Goal: Task Accomplishment & Management: Complete application form

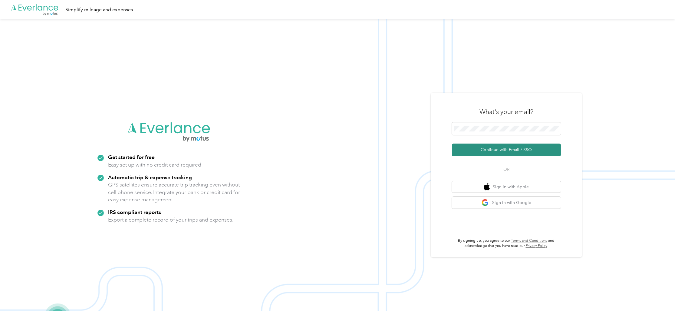
click at [495, 148] on button "Continue with Email / SSO" at bounding box center [506, 150] width 109 height 13
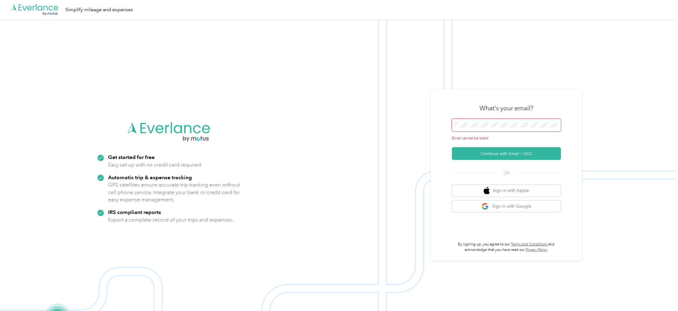
click at [495, 129] on span at bounding box center [506, 125] width 109 height 13
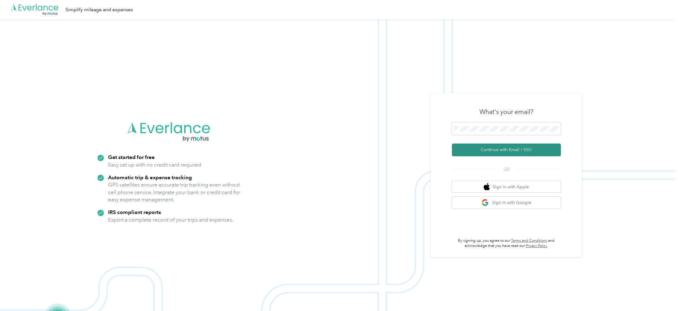
click at [498, 149] on button "Continue with Email / SSO" at bounding box center [506, 150] width 109 height 13
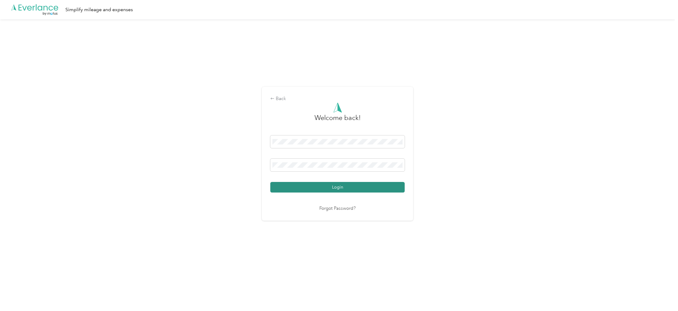
click at [337, 186] on button "Login" at bounding box center [337, 187] width 134 height 11
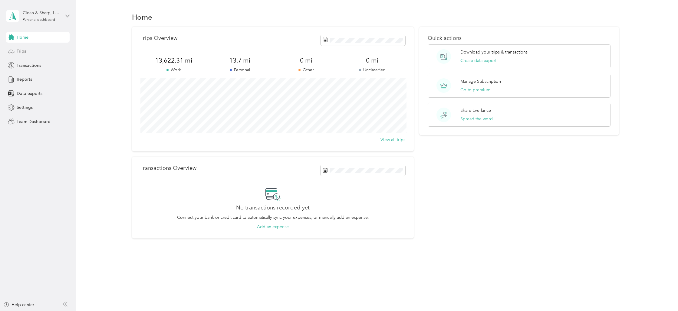
click at [22, 50] on span "Trips" at bounding box center [21, 51] width 9 height 6
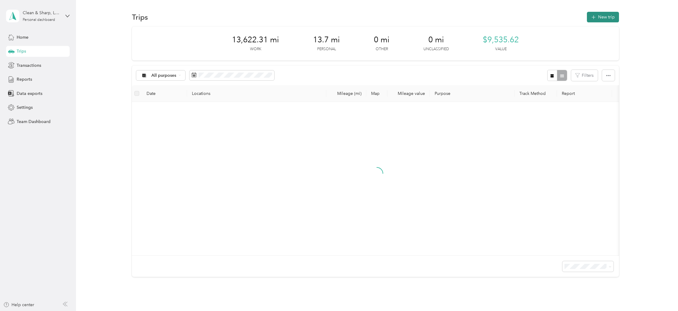
click at [601, 14] on button "New trip" at bounding box center [603, 17] width 32 height 11
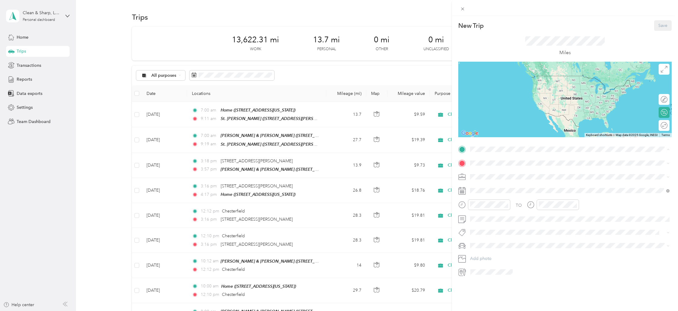
click at [485, 178] on span "[STREET_ADDRESS][US_STATE]" at bounding box center [511, 180] width 61 height 5
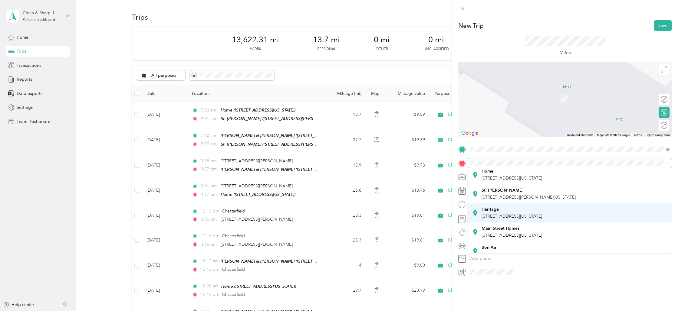
scroll to position [36, 0]
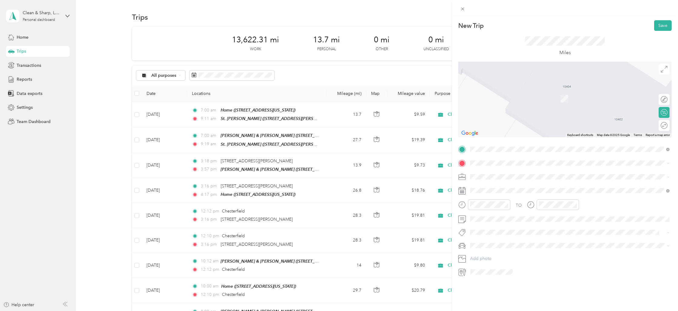
click at [491, 210] on div "Heritage [STREET_ADDRESS][US_STATE]" at bounding box center [511, 211] width 61 height 13
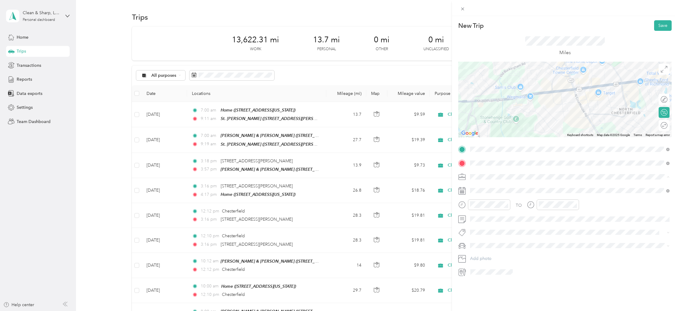
click at [486, 208] on span "Cleaning Company" at bounding box center [490, 208] width 37 height 5
click at [491, 284] on div "29" at bounding box center [491, 285] width 8 height 8
click at [471, 205] on div at bounding box center [489, 205] width 42 height 11
click at [475, 251] on div "07" at bounding box center [476, 252] width 15 height 8
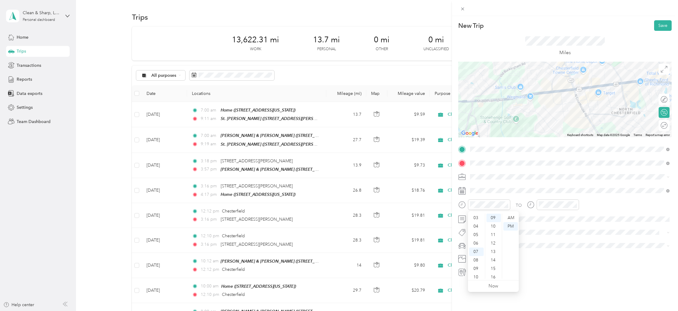
scroll to position [36, 0]
click at [493, 264] on div "30" at bounding box center [493, 265] width 15 height 8
click at [511, 215] on div "AM" at bounding box center [510, 218] width 15 height 8
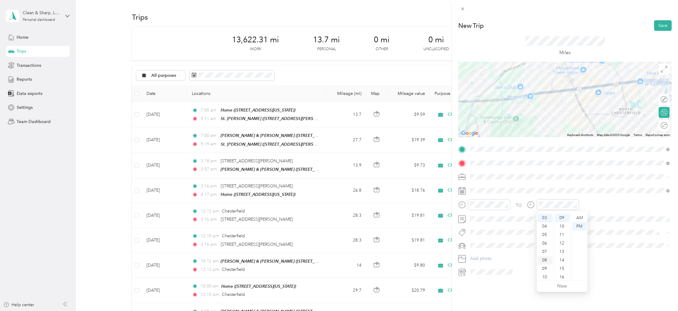
click at [545, 262] on div "08" at bounding box center [545, 260] width 15 height 8
click at [578, 215] on div "AM" at bounding box center [579, 218] width 15 height 8
click at [663, 26] on button "Save" at bounding box center [663, 25] width 18 height 11
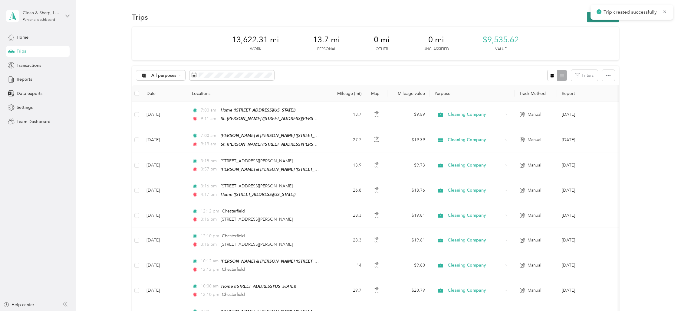
click at [609, 21] on button "New trip" at bounding box center [603, 17] width 32 height 11
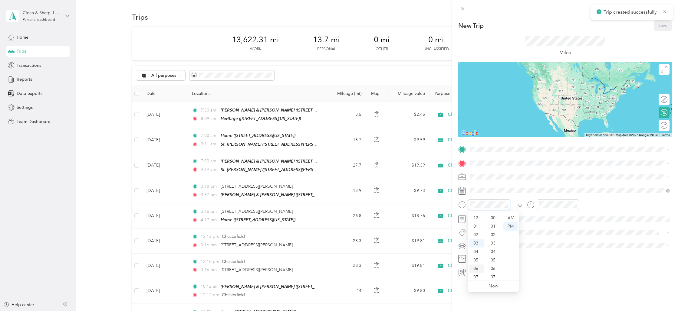
scroll to position [25, 0]
drag, startPoint x: 475, startPoint y: 260, endPoint x: 483, endPoint y: 250, distance: 12.6
click at [475, 260] on div "08" at bounding box center [476, 260] width 15 height 8
click at [510, 215] on div "AM" at bounding box center [510, 218] width 15 height 8
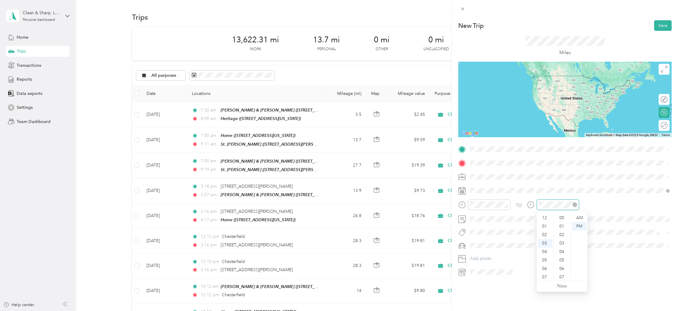
scroll to position [76, 0]
click at [546, 266] on div "09" at bounding box center [545, 269] width 15 height 8
drag, startPoint x: 561, startPoint y: 214, endPoint x: 567, endPoint y: 217, distance: 6.6
click at [563, 215] on div "00" at bounding box center [562, 218] width 15 height 8
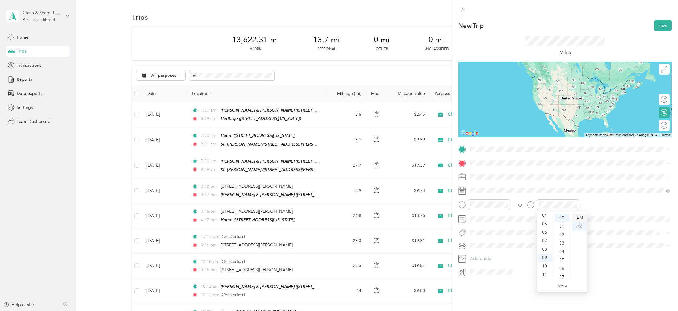
click at [580, 215] on div "AM" at bounding box center [579, 218] width 15 height 8
click at [487, 231] on strong "Heritage" at bounding box center [489, 230] width 17 height 5
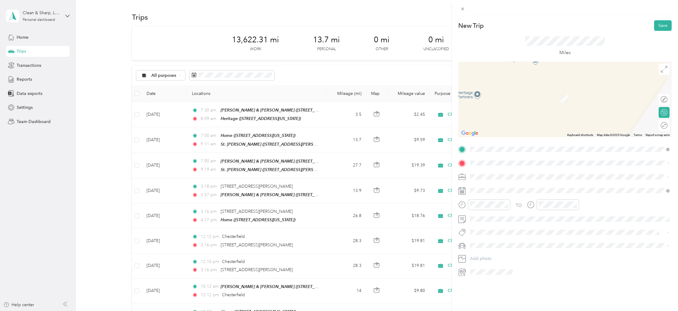
click at [492, 225] on div "Bon Air [STREET_ADDRESS][PERSON_NAME][US_STATE]" at bounding box center [528, 228] width 94 height 13
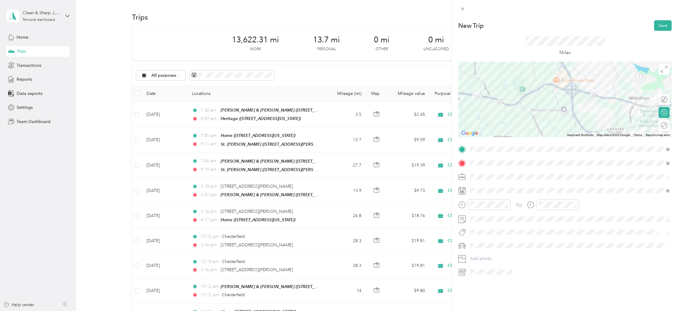
click at [488, 210] on li "Cleaning Company" at bounding box center [570, 209] width 204 height 11
click at [490, 284] on div "29" at bounding box center [491, 285] width 8 height 8
click at [547, 267] on div "09" at bounding box center [545, 269] width 15 height 8
click at [581, 218] on div "AM" at bounding box center [579, 218] width 15 height 8
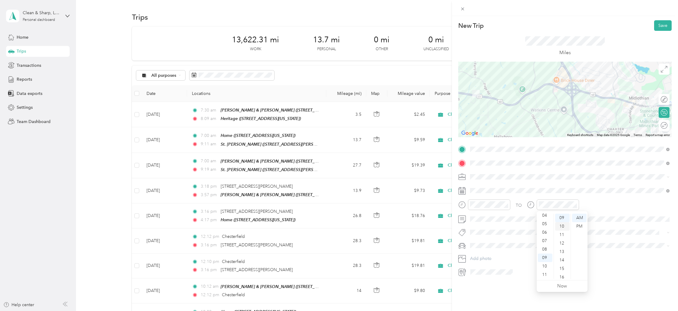
scroll to position [0, 0]
click at [561, 218] on div "00" at bounding box center [562, 218] width 15 height 8
click at [662, 24] on button "Save" at bounding box center [663, 25] width 18 height 11
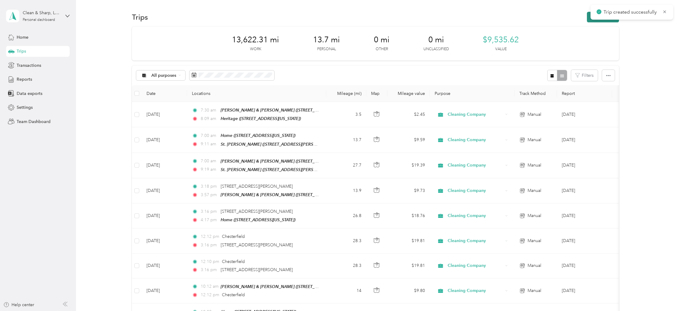
click at [600, 21] on button "New trip" at bounding box center [603, 17] width 32 height 11
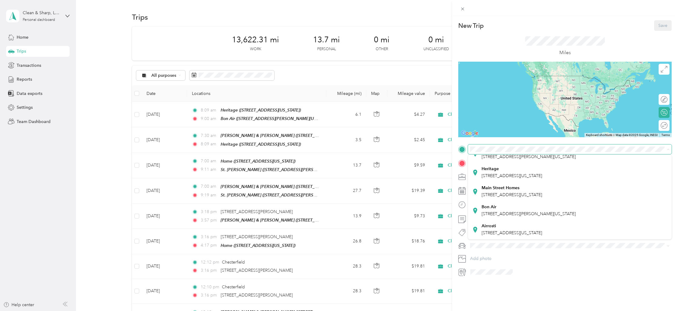
scroll to position [61, 0]
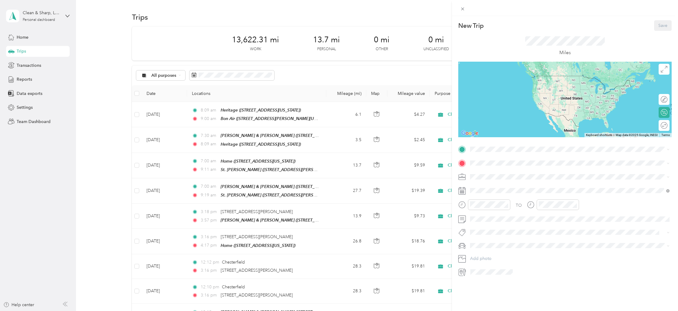
click at [485, 209] on div "Bon Air [STREET_ADDRESS][PERSON_NAME][US_STATE]" at bounding box center [528, 211] width 94 height 13
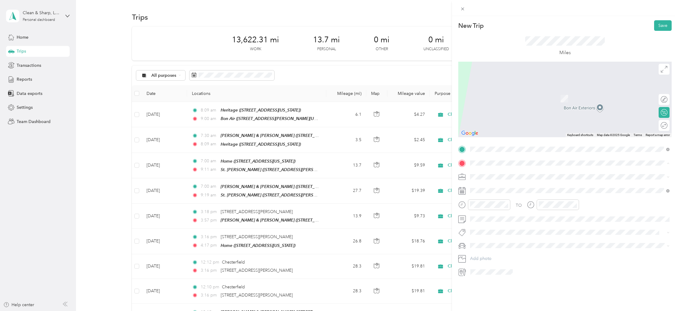
click at [482, 188] on span "[STREET_ADDRESS][US_STATE]" at bounding box center [511, 184] width 61 height 5
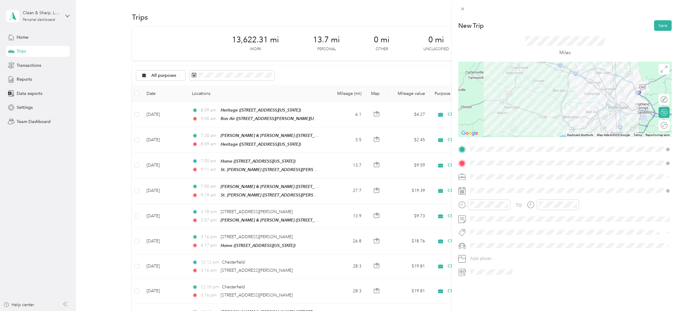
click at [475, 209] on div "Cleaning Company" at bounding box center [569, 209] width 195 height 6
drag, startPoint x: 490, startPoint y: 284, endPoint x: 496, endPoint y: 270, distance: 15.3
click at [490, 283] on div "29" at bounding box center [491, 285] width 8 height 8
click at [478, 268] on div "09" at bounding box center [476, 269] width 15 height 8
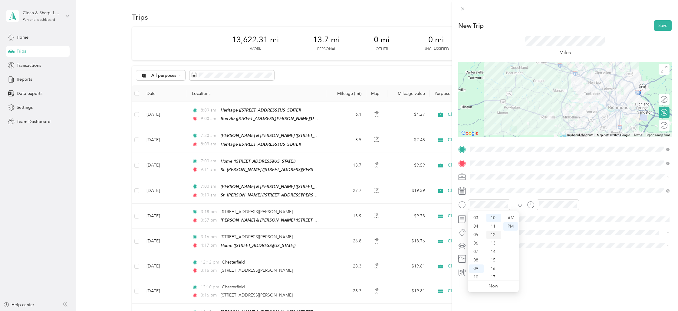
scroll to position [36, 0]
click at [509, 214] on div "AM" at bounding box center [510, 218] width 15 height 8
click at [545, 238] on div "05" at bounding box center [545, 235] width 15 height 8
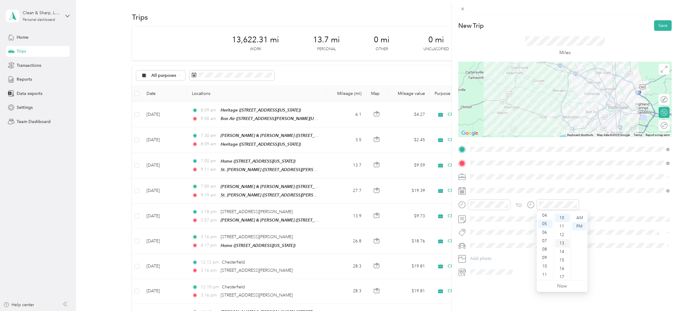
click at [559, 246] on div "13" at bounding box center [562, 243] width 15 height 8
click at [658, 23] on button "Save" at bounding box center [663, 25] width 18 height 11
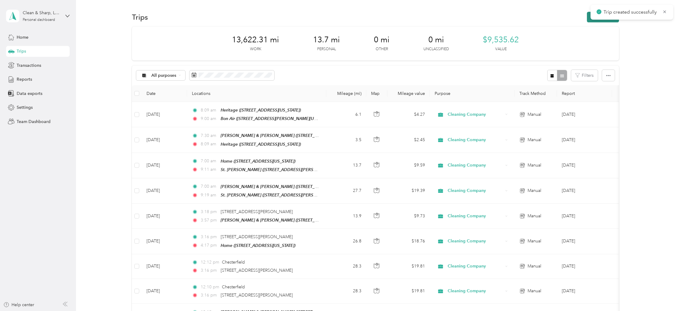
click at [607, 19] on button "New trip" at bounding box center [603, 17] width 32 height 11
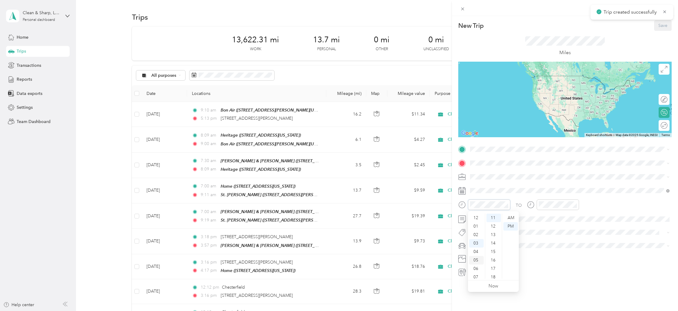
scroll to position [25, 0]
click at [475, 235] on div "05" at bounding box center [476, 235] width 15 height 8
click at [492, 243] on div "14" at bounding box center [493, 243] width 15 height 8
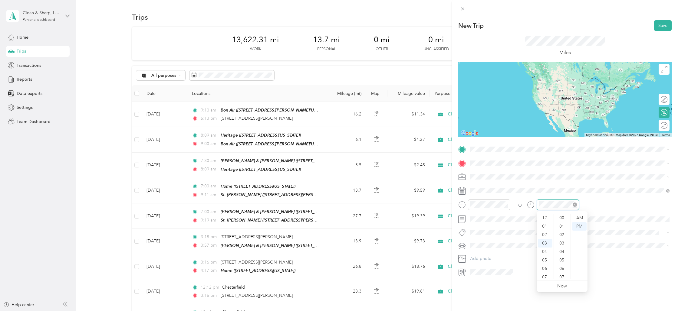
scroll to position [93, 0]
click at [547, 244] on div "06" at bounding box center [545, 243] width 15 height 8
click at [502, 170] on span "[STREET_ADDRESS][US_STATE]" at bounding box center [511, 171] width 61 height 5
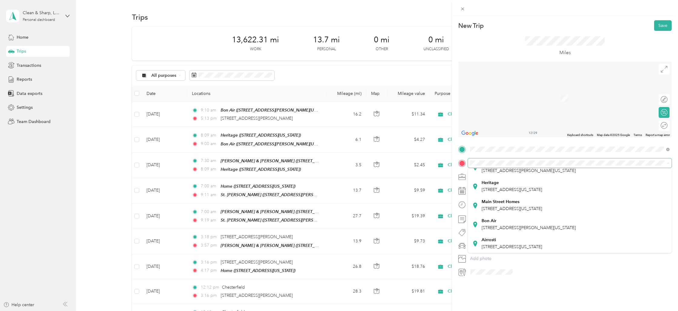
scroll to position [61, 0]
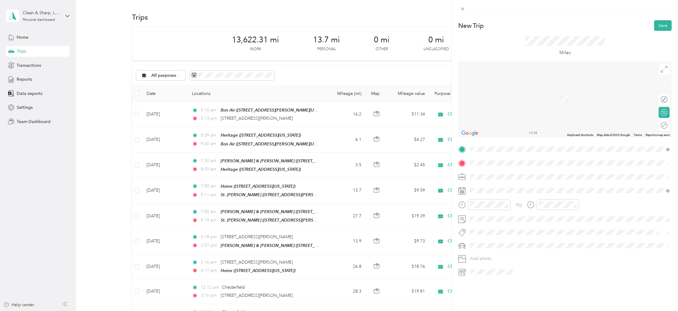
click at [491, 246] on span "[STREET_ADDRESS][US_STATE]" at bounding box center [511, 247] width 61 height 5
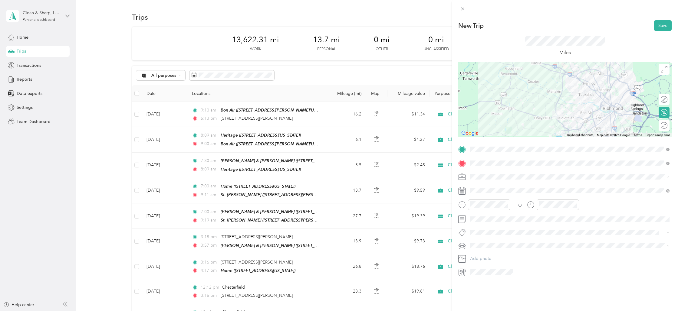
click at [482, 212] on li "Cleaning Company" at bounding box center [570, 209] width 204 height 11
click at [661, 24] on button "Save" at bounding box center [663, 25] width 18 height 11
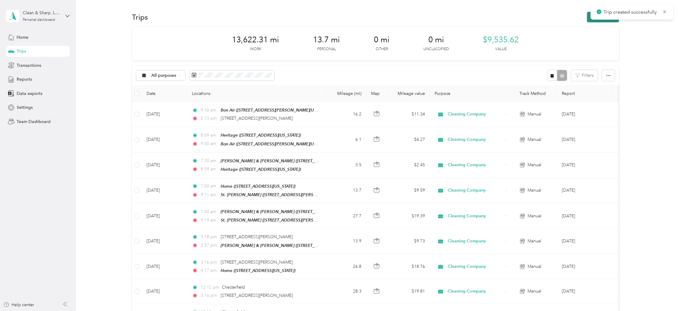
click at [606, 21] on button "New trip" at bounding box center [603, 17] width 32 height 11
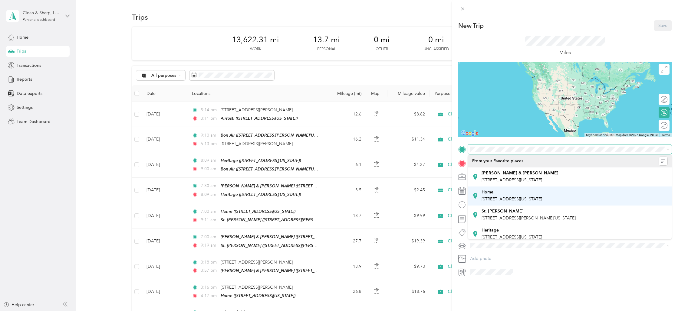
scroll to position [61, 0]
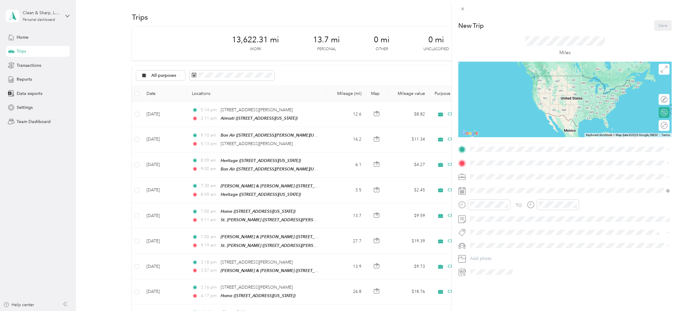
click at [485, 225] on strong "Airrosti" at bounding box center [488, 222] width 15 height 5
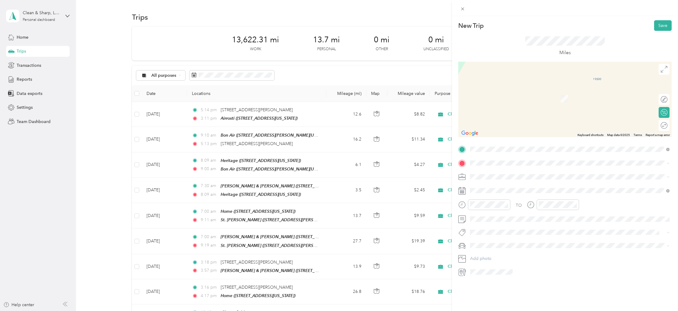
click at [493, 188] on div "[PERSON_NAME] & [PERSON_NAME] [STREET_ADDRESS][US_STATE]" at bounding box center [519, 191] width 77 height 13
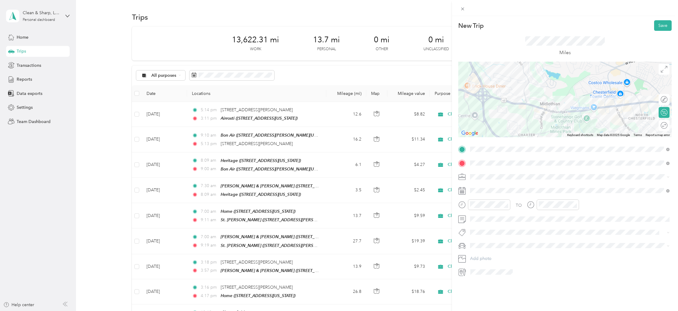
click at [478, 209] on div "Cleaning Company" at bounding box center [569, 208] width 195 height 6
click at [477, 241] on div "06" at bounding box center [476, 243] width 15 height 8
click at [547, 243] on div "06" at bounding box center [545, 243] width 15 height 8
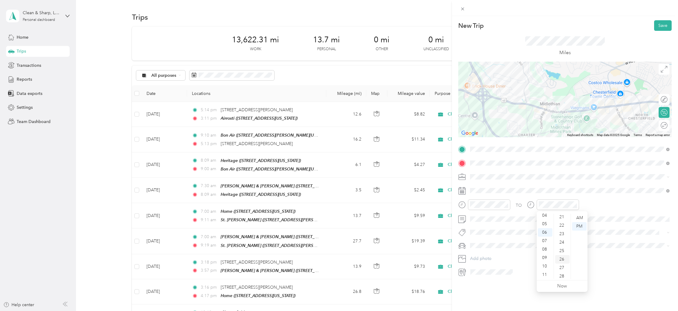
click at [560, 259] on div "26" at bounding box center [562, 259] width 15 height 8
click at [489, 284] on div "29" at bounding box center [491, 285] width 8 height 8
click at [663, 24] on button "Save" at bounding box center [663, 25] width 18 height 11
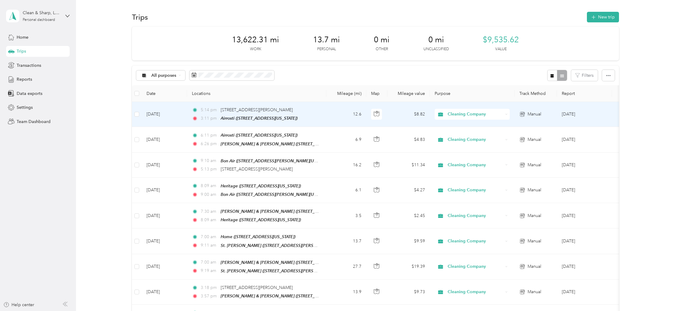
click at [290, 111] on div "5:14 pm [STREET_ADDRESS][PERSON_NAME]" at bounding box center [255, 110] width 127 height 7
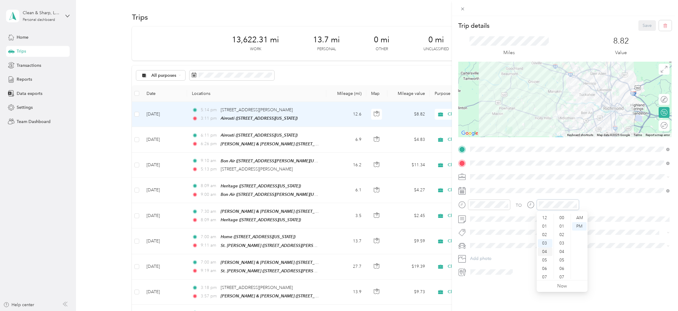
scroll to position [93, 0]
click at [546, 244] on div "06" at bounding box center [545, 243] width 15 height 8
click at [590, 187] on span at bounding box center [570, 191] width 204 height 10
click at [547, 244] on div "06" at bounding box center [545, 243] width 15 height 8
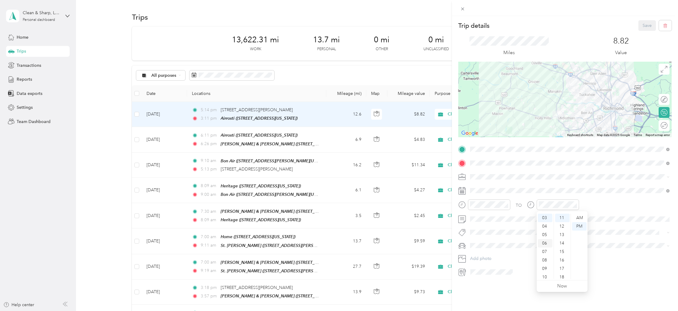
scroll to position [36, 0]
click at [563, 219] on div "11" at bounding box center [562, 218] width 15 height 8
click at [579, 226] on div "PM" at bounding box center [579, 226] width 15 height 8
click at [469, 193] on span at bounding box center [570, 191] width 204 height 10
click at [465, 192] on icon at bounding box center [462, 191] width 8 height 8
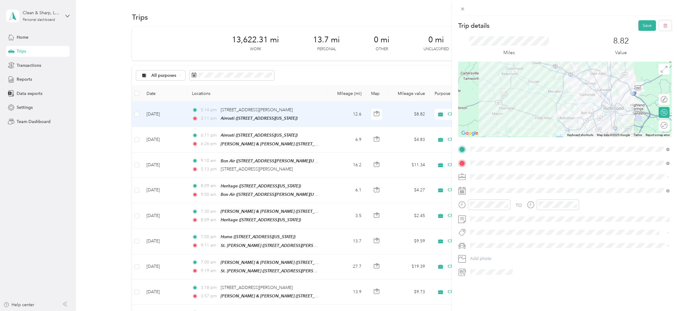
click at [464, 190] on icon at bounding box center [462, 191] width 8 height 8
click at [491, 284] on div "29" at bounding box center [491, 285] width 8 height 8
click at [645, 25] on button "Save" at bounding box center [647, 25] width 18 height 11
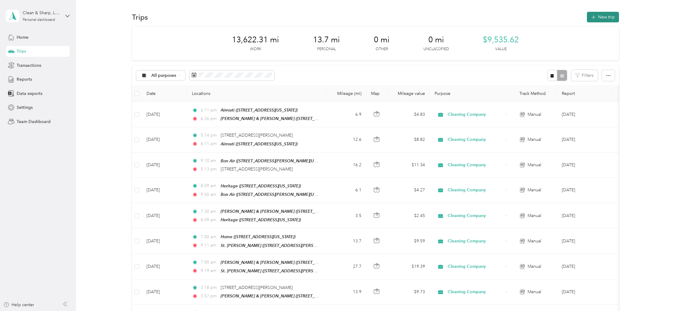
click at [601, 13] on button "New trip" at bounding box center [603, 17] width 32 height 11
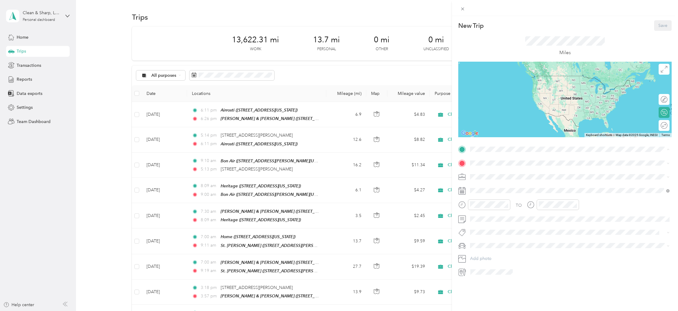
click at [487, 193] on div "Home [STREET_ADDRESS][US_STATE]" at bounding box center [511, 196] width 61 height 13
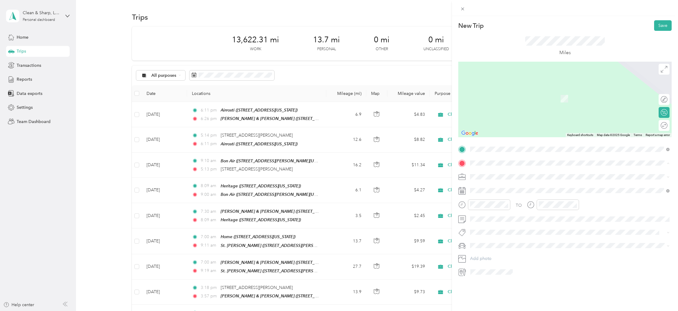
click at [486, 226] on strong "St. [PERSON_NAME]" at bounding box center [502, 225] width 42 height 5
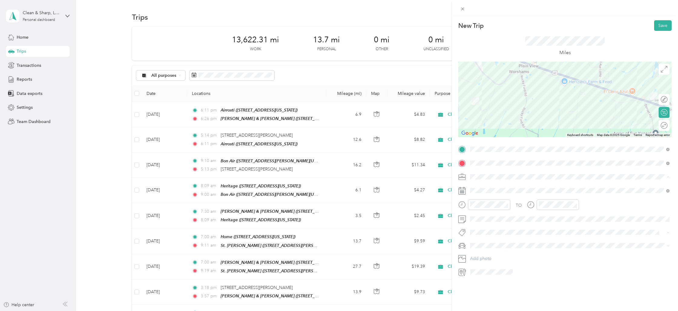
click at [481, 208] on span "Cleaning Company" at bounding box center [490, 208] width 37 height 5
click at [489, 285] on div "29" at bounding box center [491, 285] width 8 height 8
click at [475, 251] on div "07" at bounding box center [476, 252] width 15 height 8
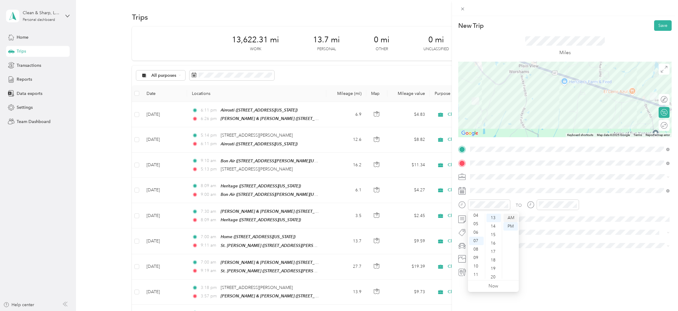
click at [513, 215] on div "AM" at bounding box center [510, 218] width 15 height 8
click at [545, 273] on div "11" at bounding box center [545, 275] width 15 height 8
click at [559, 269] on div "19" at bounding box center [562, 269] width 15 height 8
click at [579, 217] on div "AM" at bounding box center [579, 218] width 15 height 8
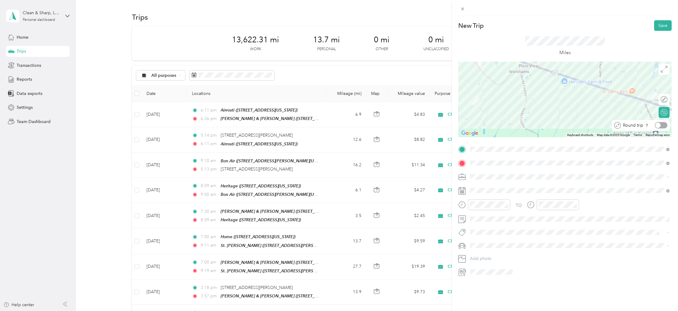
click at [662, 124] on div at bounding box center [661, 125] width 13 height 6
click at [661, 25] on button "Save" at bounding box center [663, 25] width 18 height 11
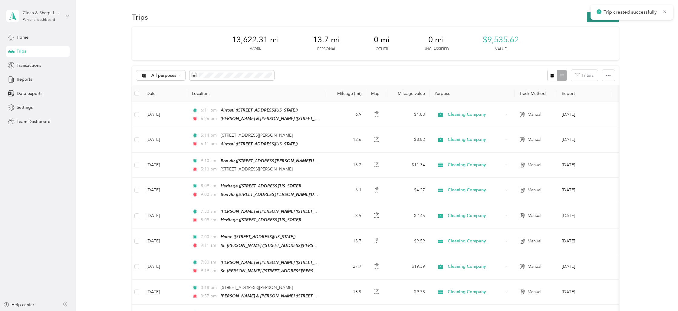
click at [604, 21] on button "New trip" at bounding box center [603, 17] width 32 height 11
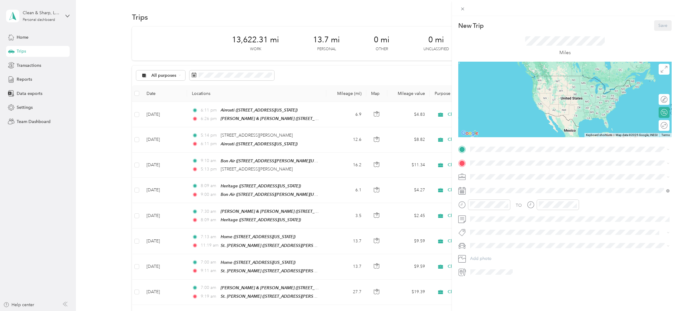
click at [486, 176] on div "[PERSON_NAME] & [PERSON_NAME] [STREET_ADDRESS][US_STATE]" at bounding box center [519, 176] width 77 height 13
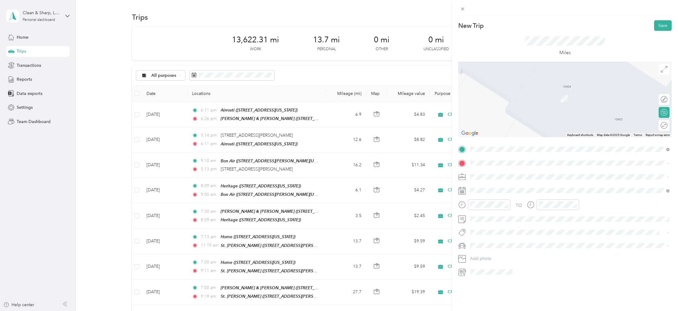
click at [497, 185] on span "[STREET_ADDRESS][US_STATE]" at bounding box center [511, 184] width 61 height 5
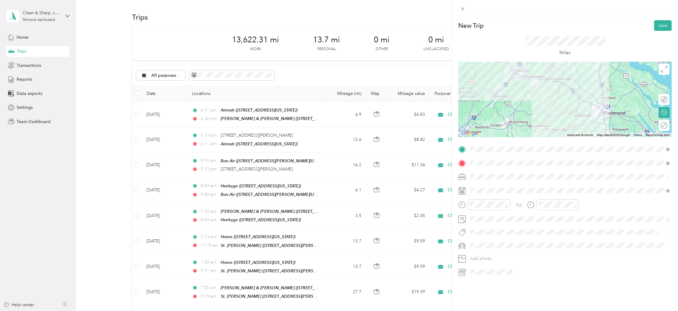
click at [483, 209] on div "Cleaning Company" at bounding box center [569, 206] width 195 height 6
click at [481, 257] on div "08" at bounding box center [476, 260] width 15 height 8
click at [493, 222] on div "00" at bounding box center [493, 218] width 15 height 8
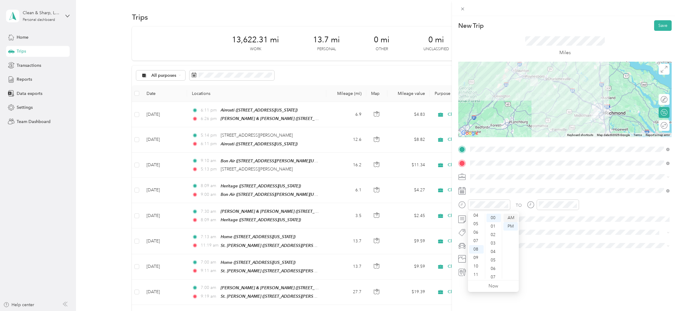
scroll to position [2, 0]
click at [510, 217] on div "AM" at bounding box center [510, 218] width 15 height 8
click at [665, 126] on div at bounding box center [661, 125] width 13 height 6
click at [661, 24] on button "Save" at bounding box center [663, 25] width 18 height 11
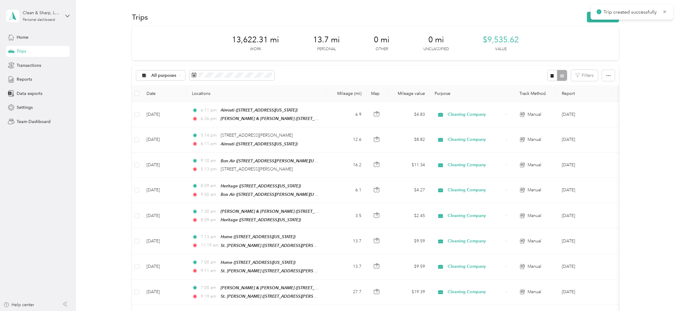
drag, startPoint x: 615, startPoint y: 22, endPoint x: 611, endPoint y: 29, distance: 7.2
click at [615, 22] on div "Trips New trip" at bounding box center [375, 17] width 487 height 13
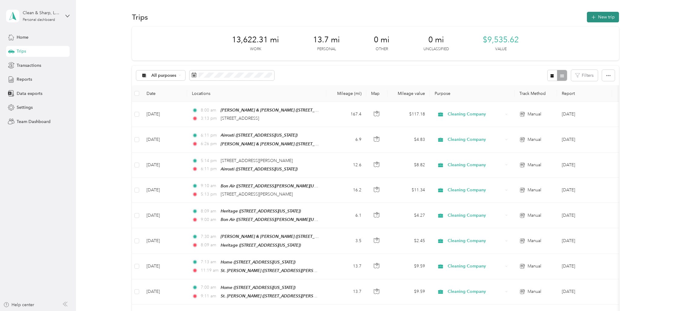
click at [597, 17] on icon "button" at bounding box center [593, 17] width 7 height 7
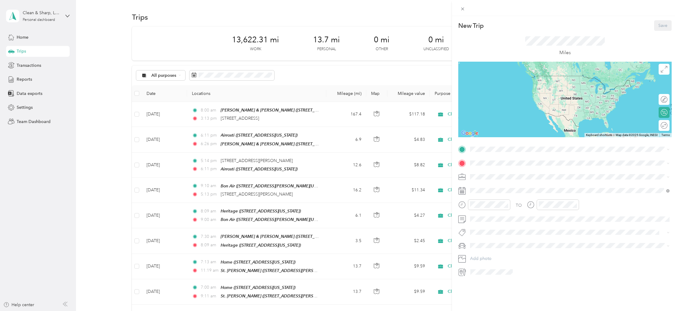
drag, startPoint x: 488, startPoint y: 195, endPoint x: 495, endPoint y: 184, distance: 12.2
click at [488, 194] on div "Home [STREET_ADDRESS][US_STATE]" at bounding box center [511, 195] width 61 height 13
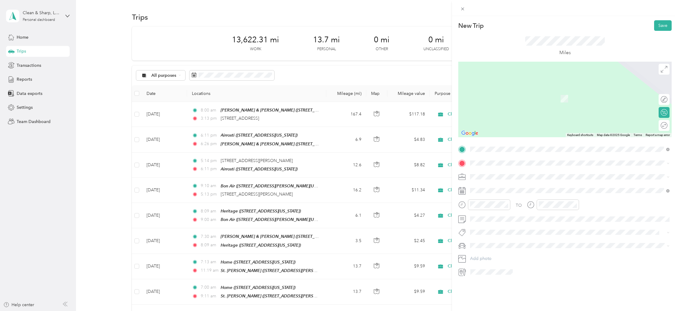
click at [492, 186] on span "[STREET_ADDRESS][US_STATE]" at bounding box center [511, 183] width 61 height 5
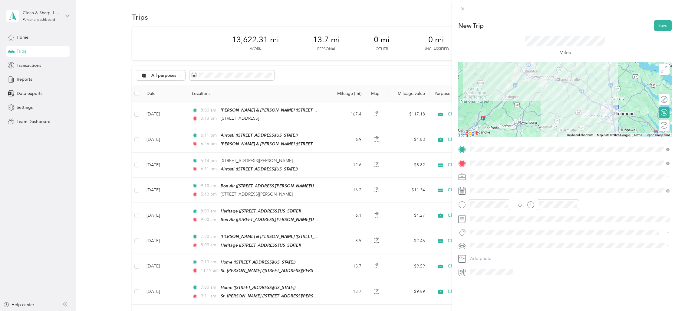
click at [486, 210] on li "Cleaning Company" at bounding box center [570, 205] width 204 height 11
drag, startPoint x: 478, startPoint y: 259, endPoint x: 495, endPoint y: 244, distance: 23.1
click at [478, 259] on div "08" at bounding box center [476, 260] width 15 height 8
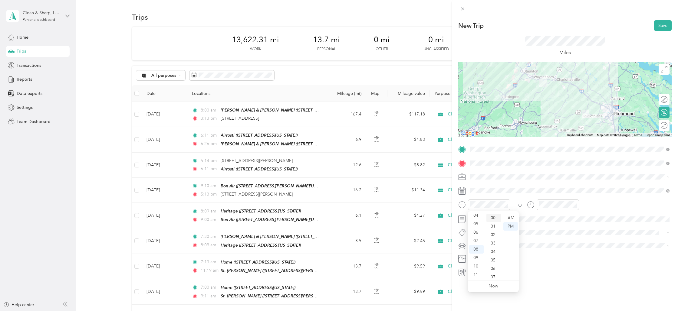
click at [493, 218] on div "00" at bounding box center [493, 218] width 15 height 8
click at [508, 217] on div "AM" at bounding box center [510, 218] width 15 height 8
click at [544, 222] on div "02" at bounding box center [545, 221] width 15 height 8
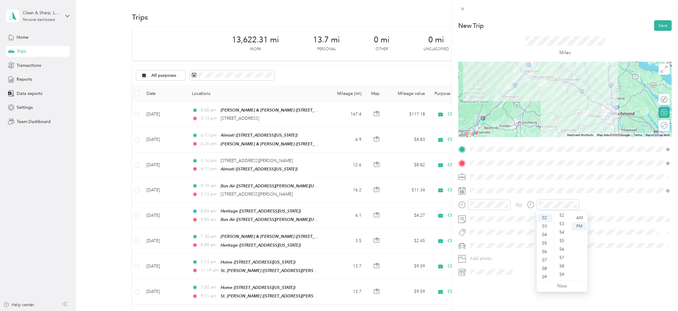
click at [563, 245] on div "55" at bounding box center [562, 241] width 15 height 8
click at [579, 218] on div "AM" at bounding box center [579, 218] width 15 height 8
click at [579, 226] on div "PM" at bounding box center [579, 226] width 15 height 8
click at [662, 125] on div at bounding box center [661, 125] width 13 height 6
click at [659, 25] on button "Save" at bounding box center [663, 25] width 18 height 11
